Goal: Information Seeking & Learning: Check status

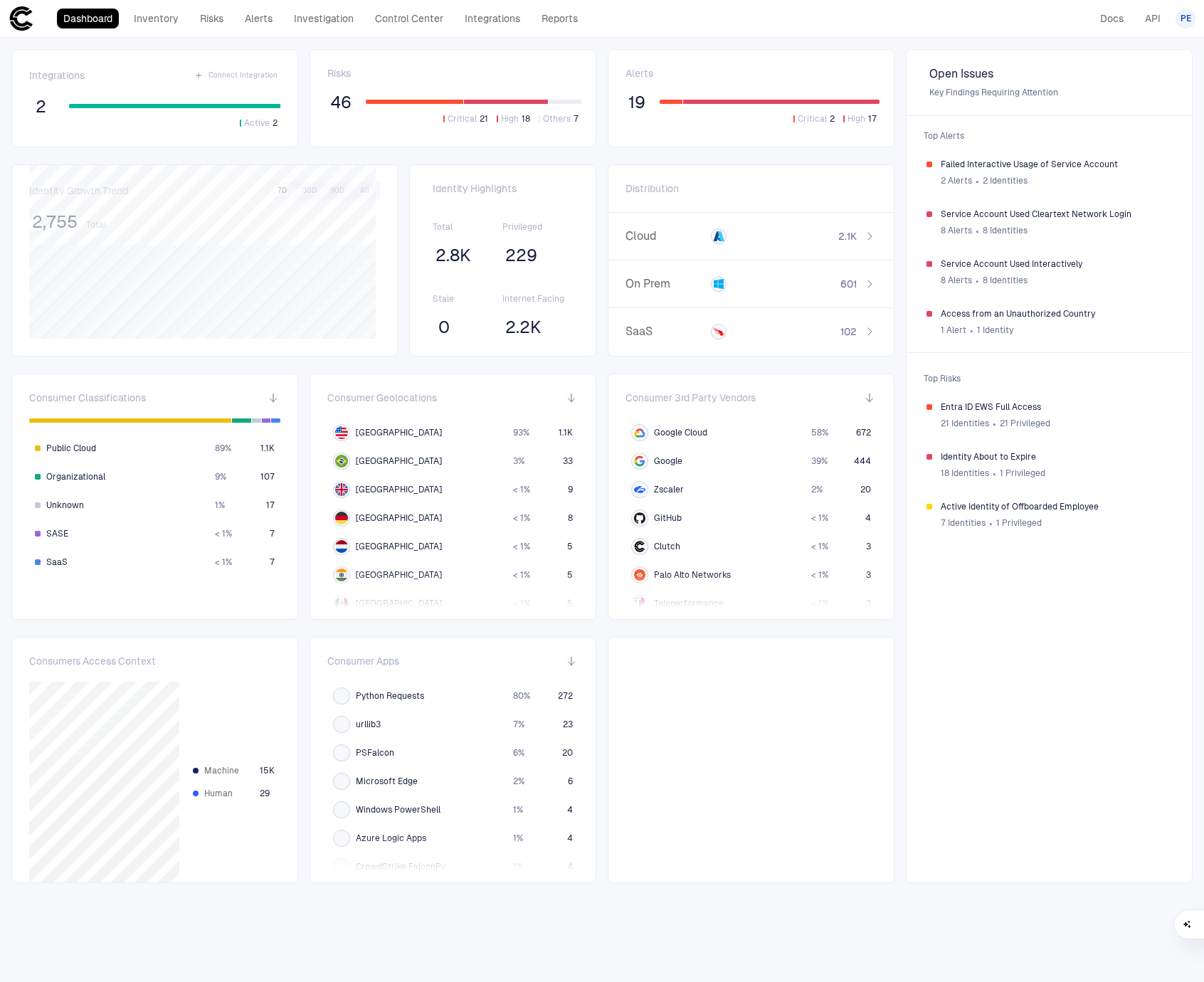
click at [845, 902] on div "Integrations Connect Integration 2 Active 2 Risks 46 Critical 21 High 18 Others…" at bounding box center [602, 529] width 1204 height 982
click at [1188, 18] on span "PE" at bounding box center [1186, 18] width 11 height 11
click at [1188, 18] on div at bounding box center [602, 491] width 1204 height 982
click at [1184, 932] on button "Get help" at bounding box center [1168, 924] width 75 height 30
click at [970, 20] on div "Dashboard Inventory Risks Alerts Investigation Control Center Integrations Repo…" at bounding box center [602, 19] width 1187 height 26
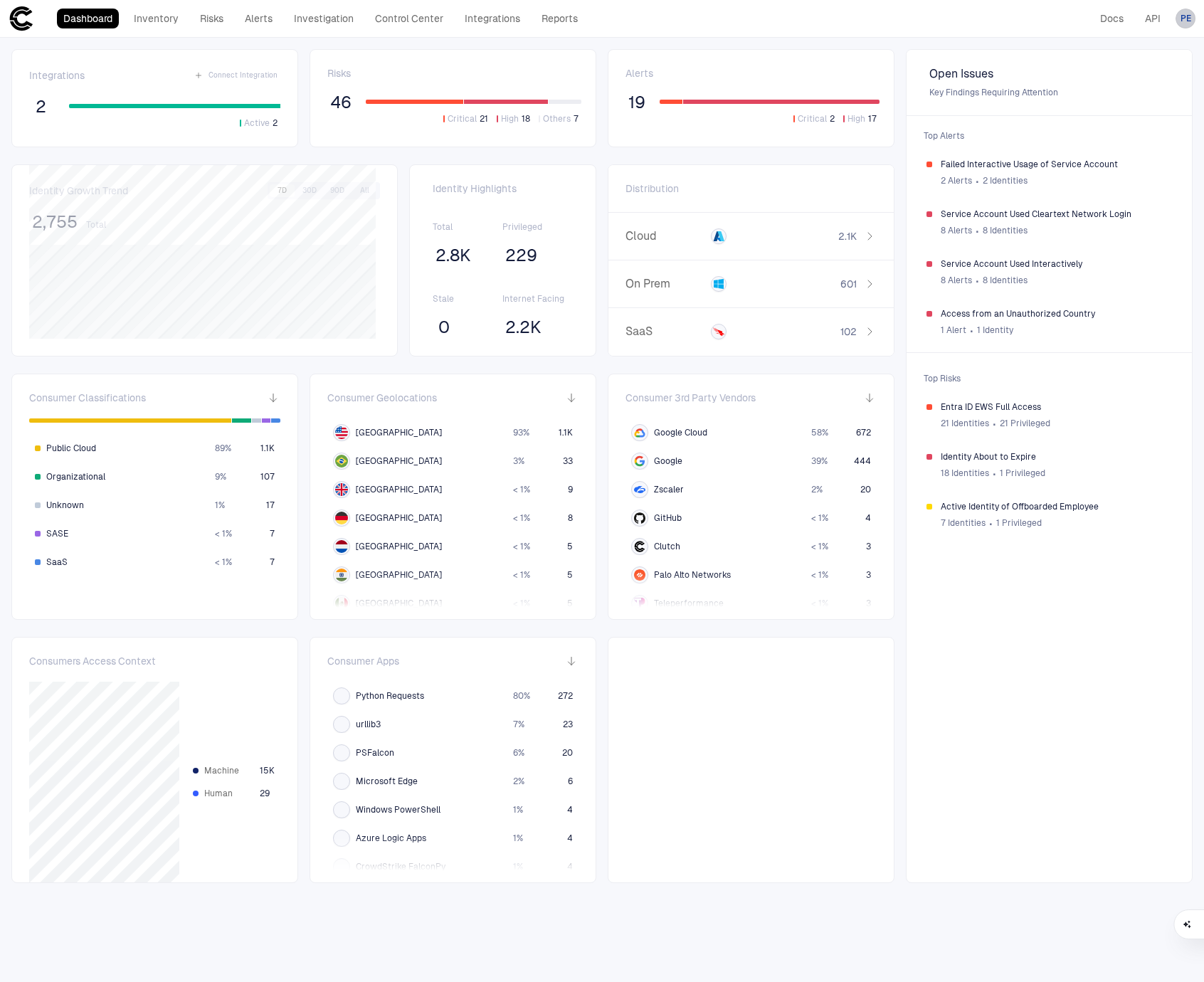
click at [1188, 23] on span "PE" at bounding box center [1186, 18] width 11 height 11
click at [1132, 56] on ul "[PERSON_NAME] [PERSON_NAME][EMAIL_ADDRESS][PERSON_NAME][DOMAIN_NAME] Logout" at bounding box center [1122, 71] width 141 height 75
click at [811, 17] on div at bounding box center [602, 491] width 1204 height 982
click at [26, 20] on icon at bounding box center [21, 19] width 26 height 26
click at [846, 746] on div at bounding box center [751, 760] width 287 height 246
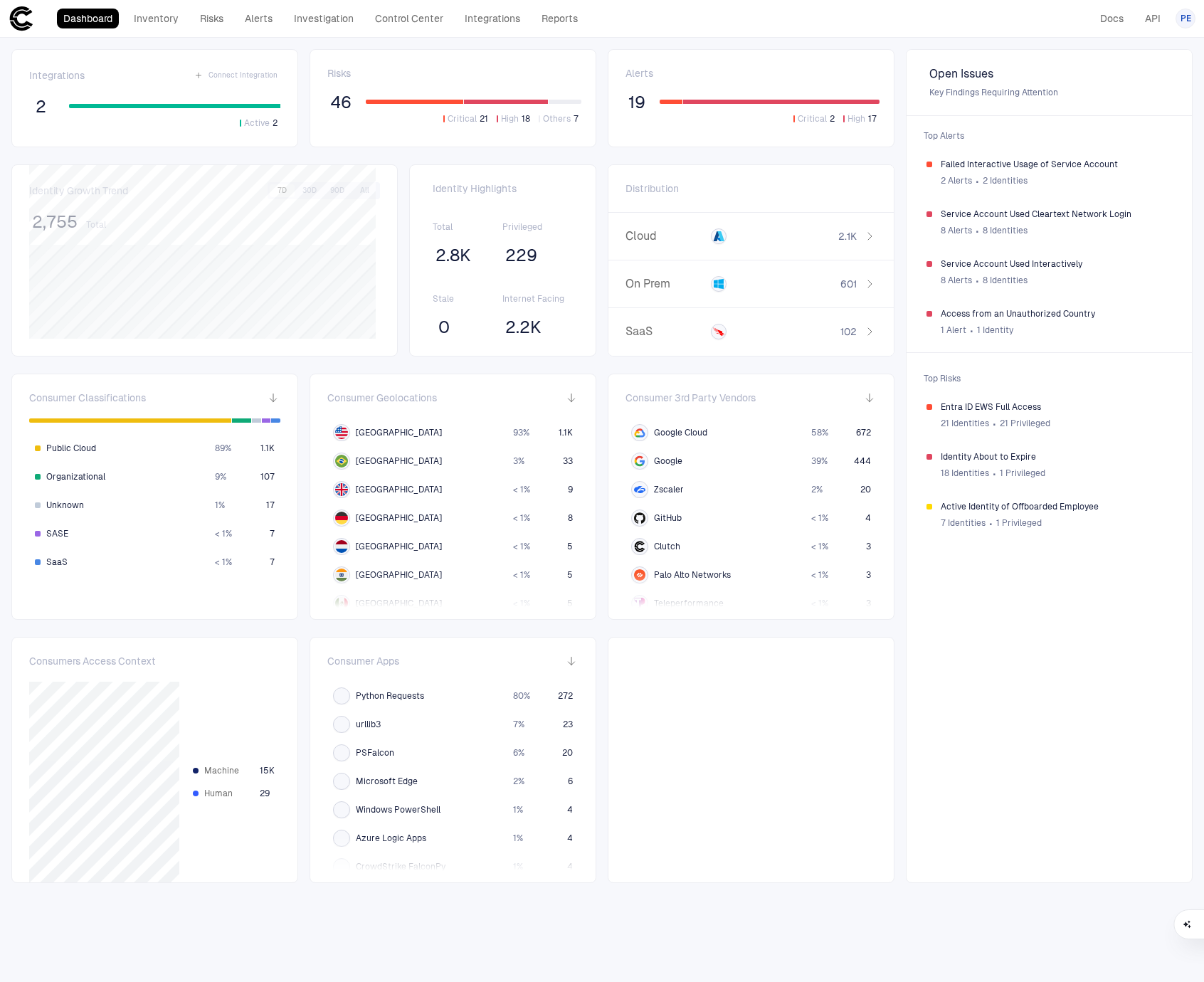
click at [334, 102] on span "46" at bounding box center [341, 102] width 21 height 21
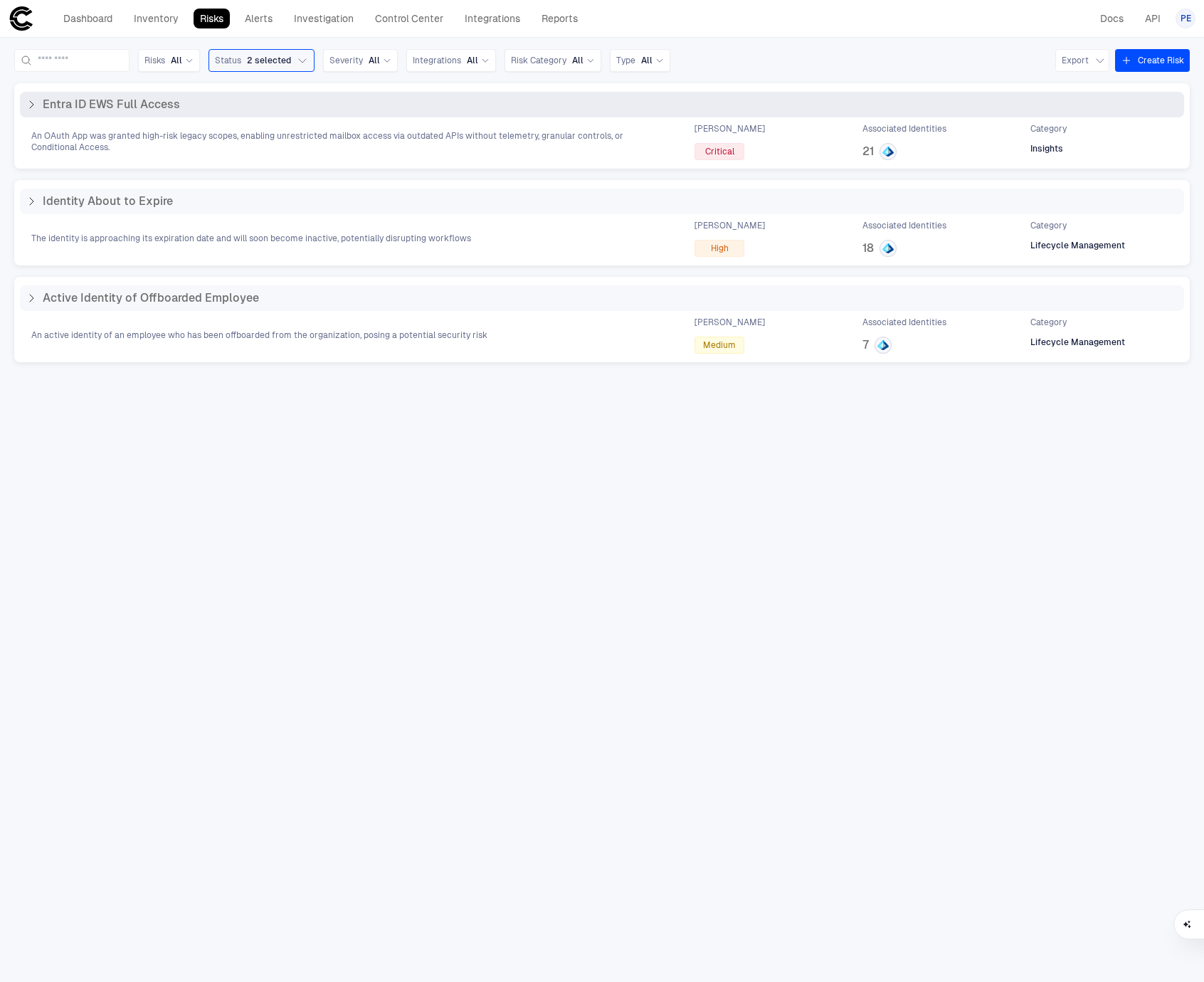
click at [36, 101] on icon at bounding box center [31, 104] width 11 height 11
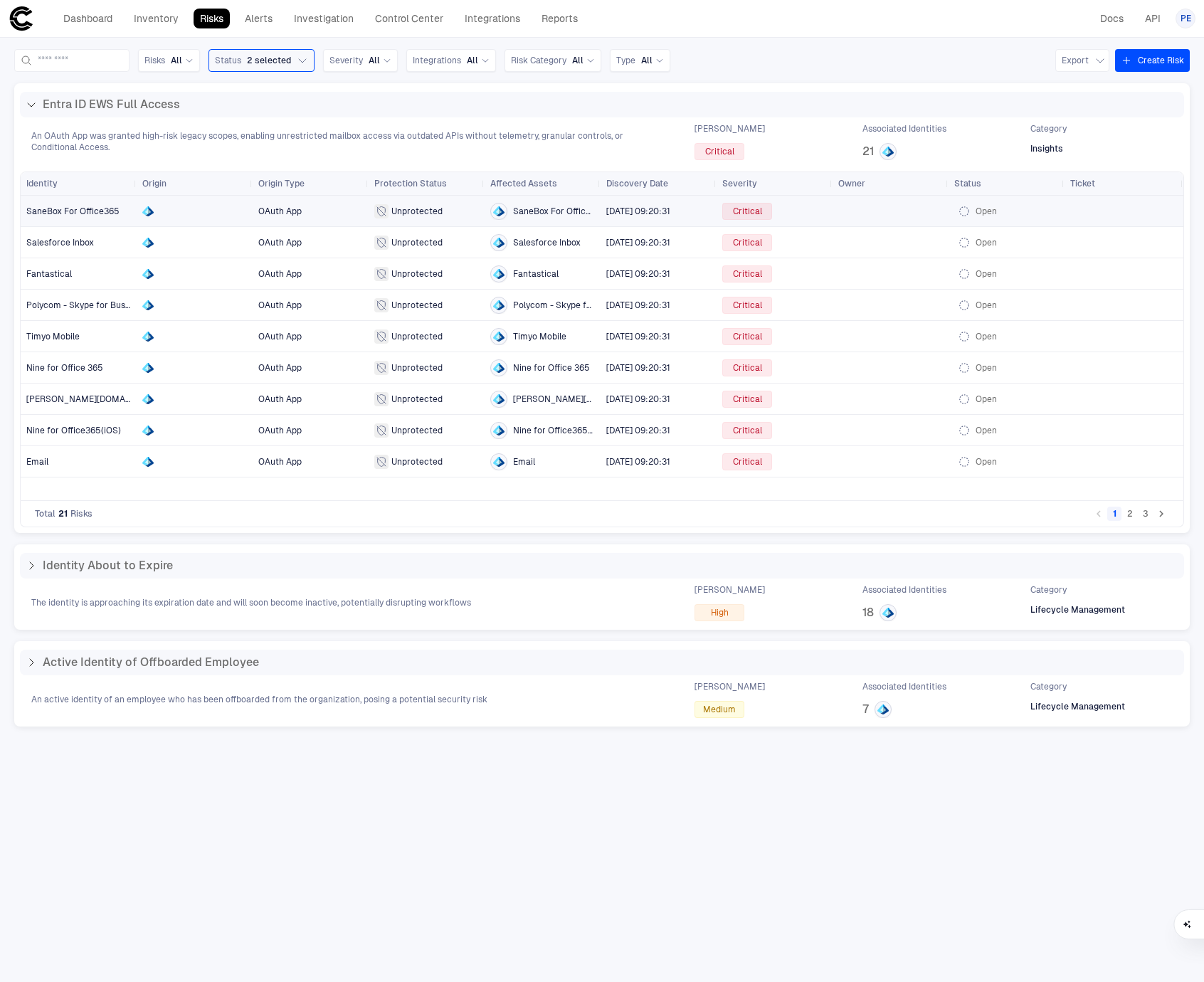
click at [110, 220] on span "SaneBox For Office365" at bounding box center [78, 212] width 104 height 29
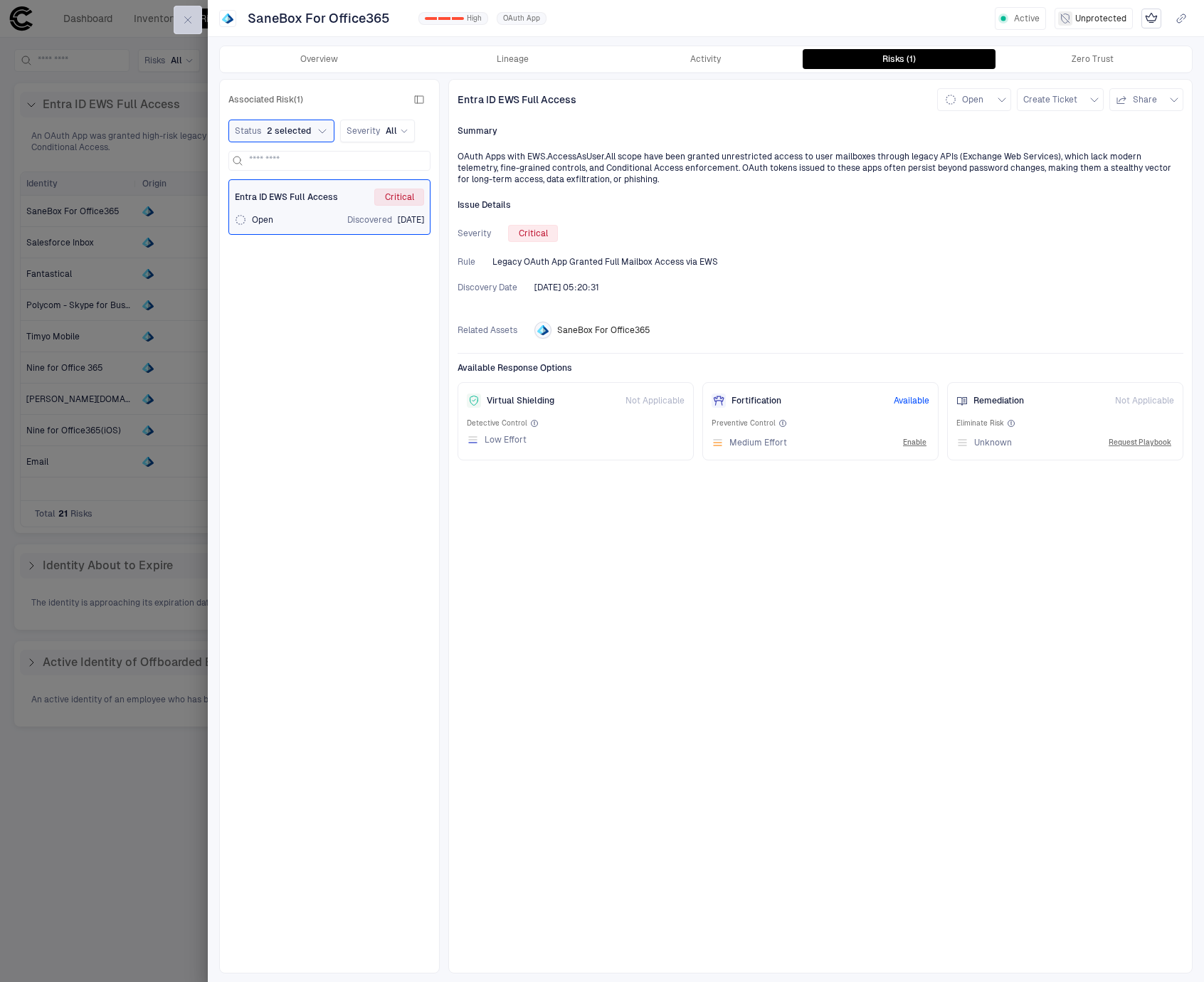
click at [181, 21] on button "button" at bounding box center [188, 20] width 29 height 29
